Goal: Find specific page/section: Find specific page/section

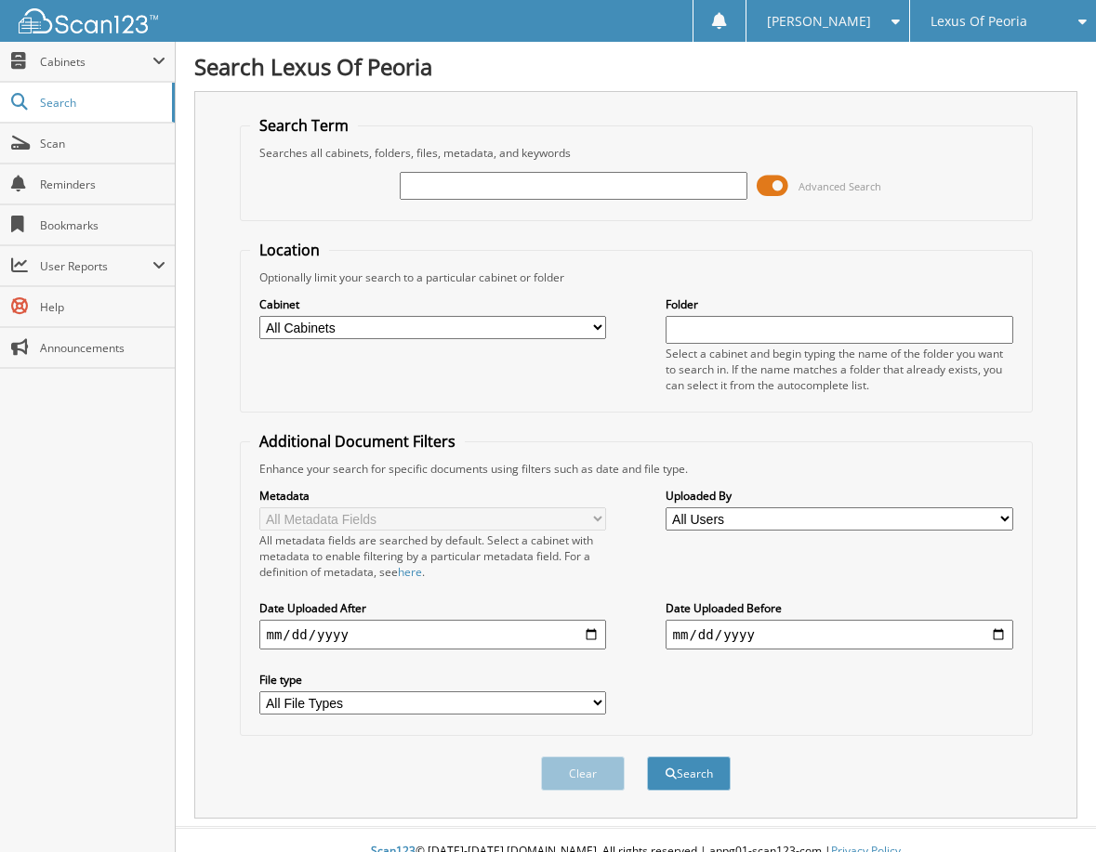
click at [766, 191] on span at bounding box center [773, 186] width 32 height 28
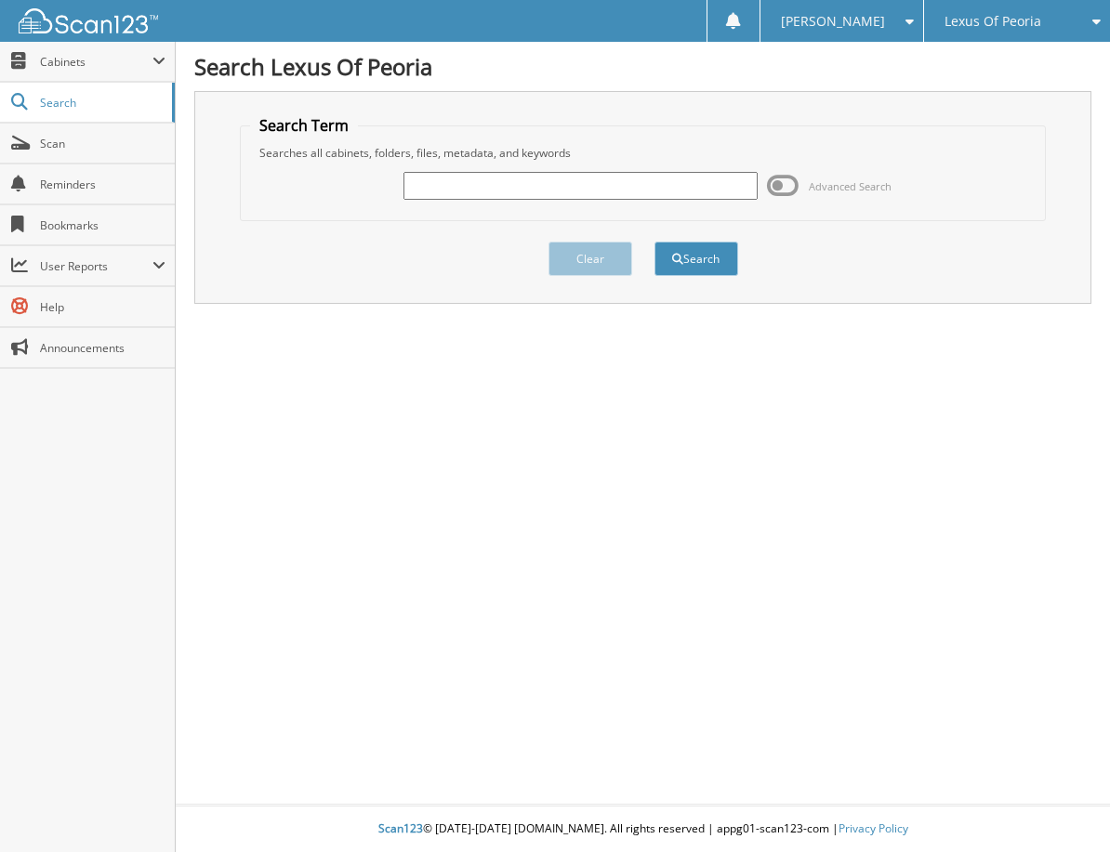
click at [608, 191] on input "text" at bounding box center [579, 186] width 353 height 28
type input "6022585"
click at [654, 242] on button "Search" at bounding box center [696, 259] width 84 height 34
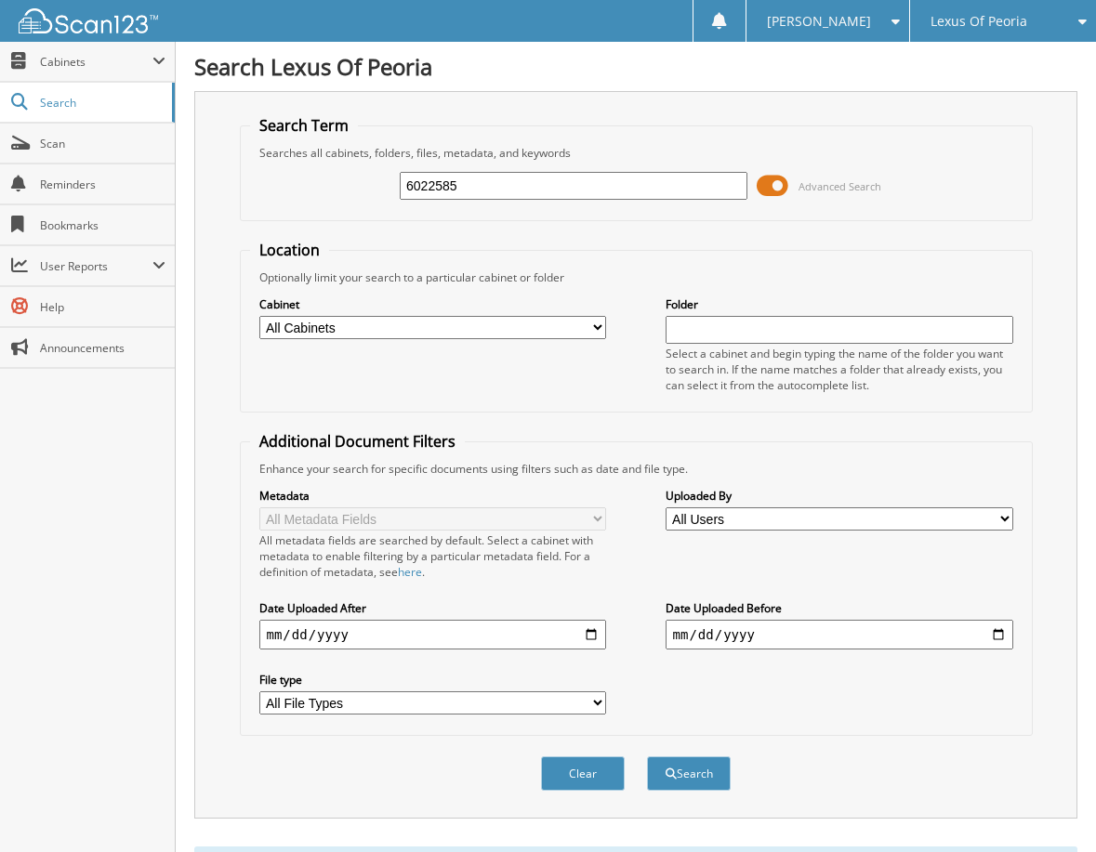
click at [765, 187] on span at bounding box center [773, 186] width 32 height 28
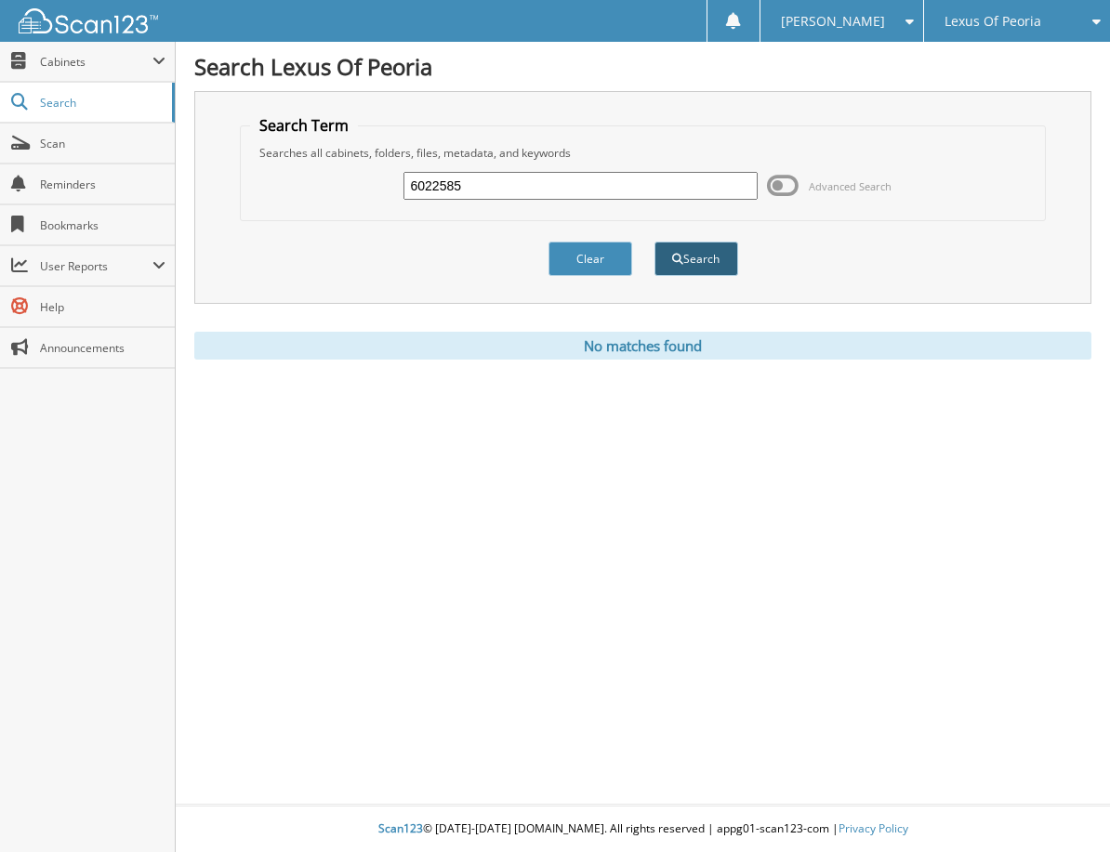
click at [709, 257] on button "Search" at bounding box center [696, 259] width 84 height 34
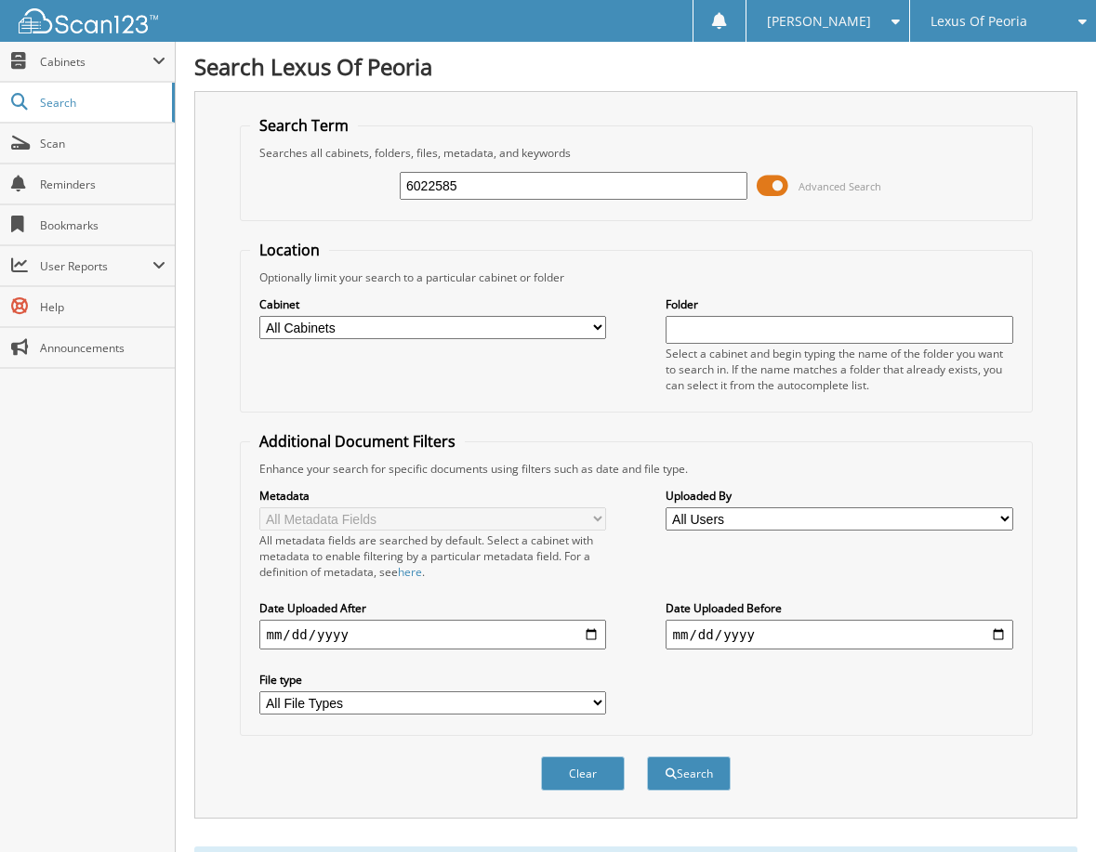
click at [773, 176] on span at bounding box center [773, 186] width 32 height 28
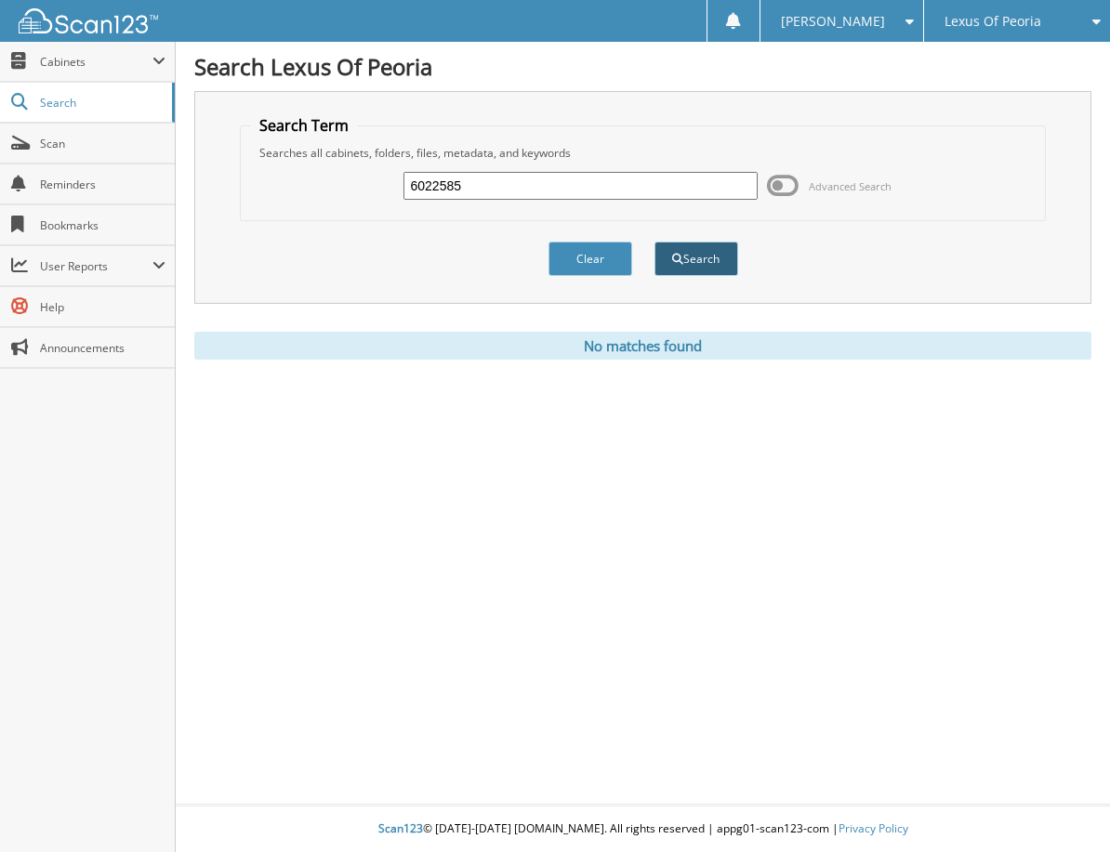
click at [704, 256] on button "Search" at bounding box center [696, 259] width 84 height 34
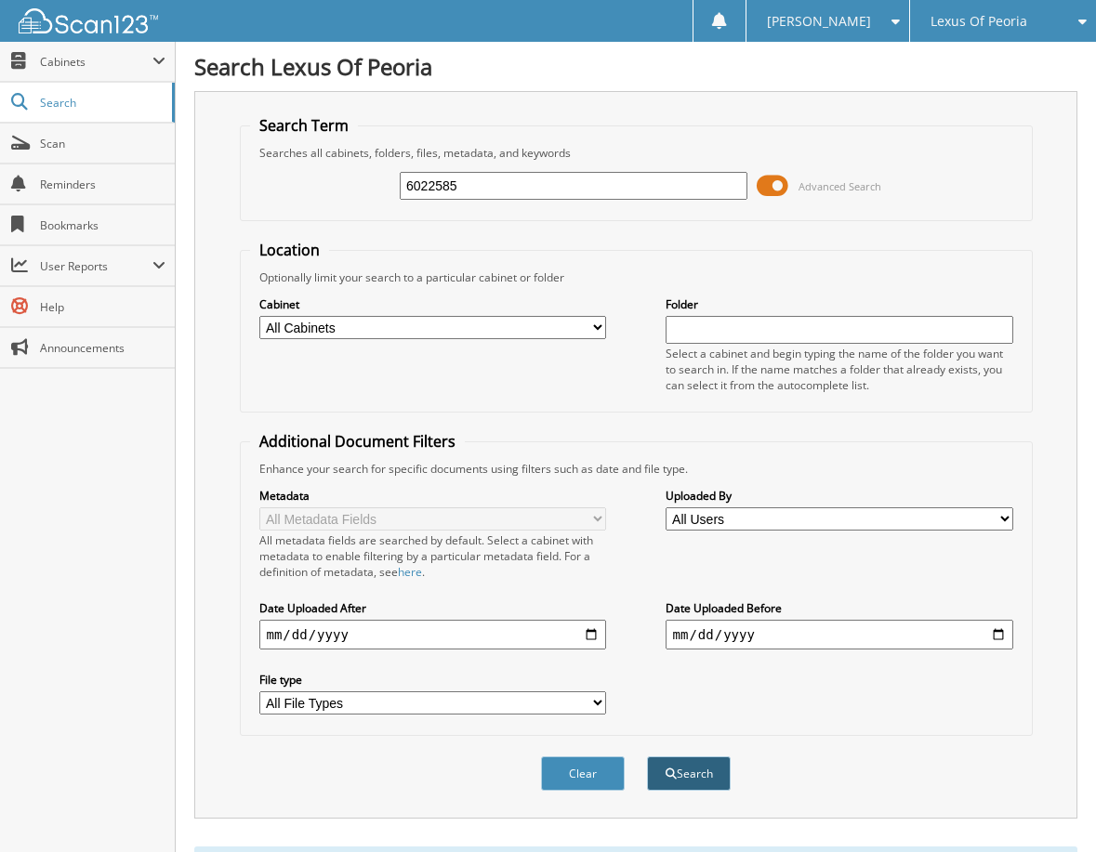
click at [706, 763] on button "Search" at bounding box center [689, 774] width 84 height 34
click at [65, 144] on span "Scan" at bounding box center [102, 144] width 125 height 16
